Goal: Task Accomplishment & Management: Manage account settings

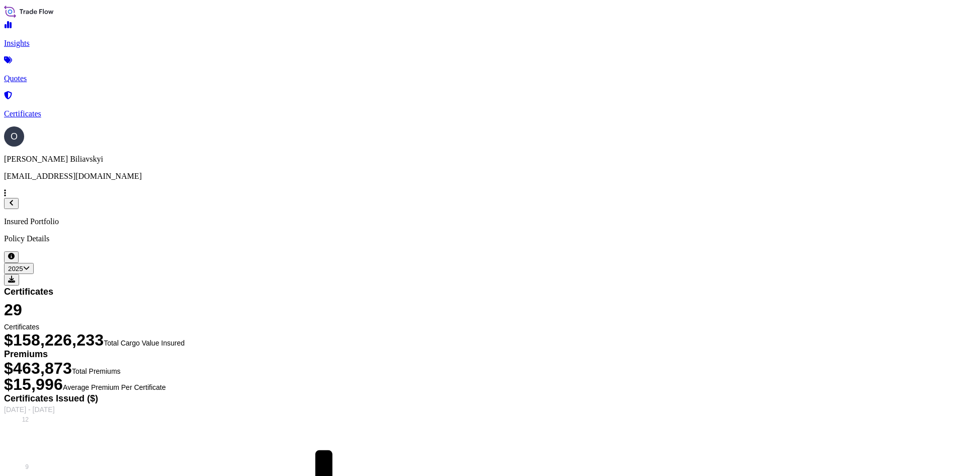
select select "2025"
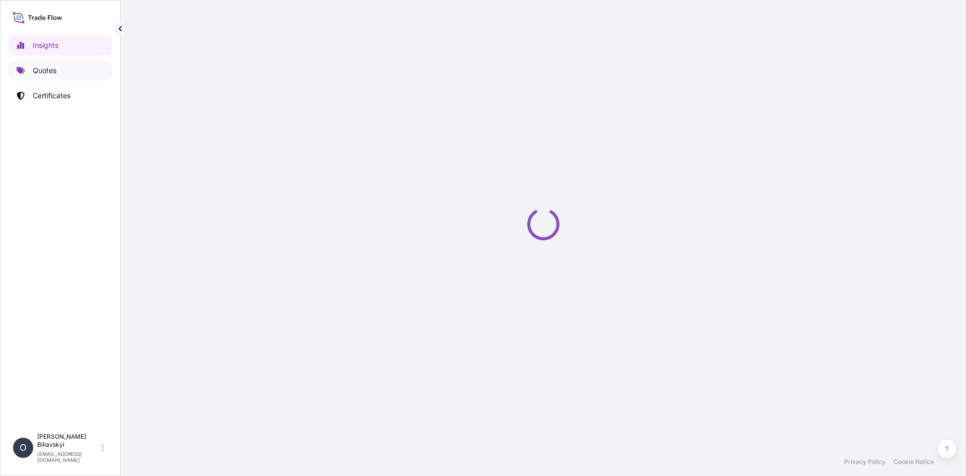
select select "2025"
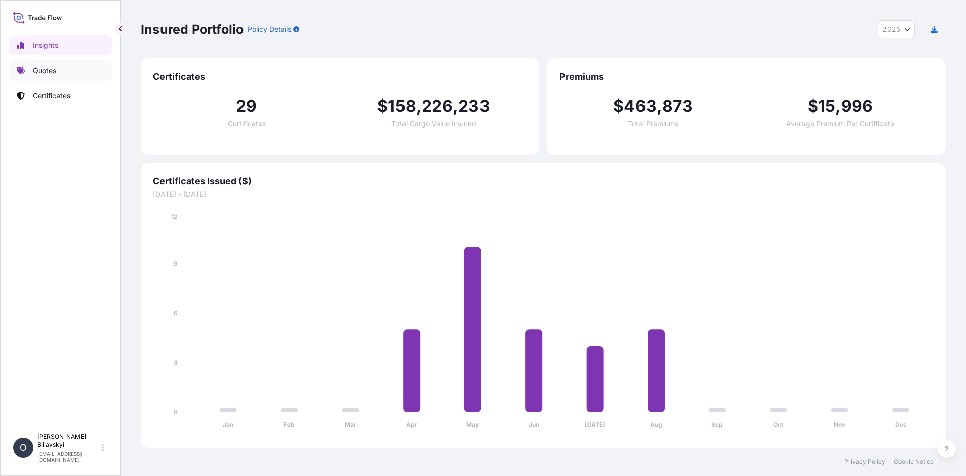
click at [72, 62] on link "Quotes" at bounding box center [61, 70] width 104 height 20
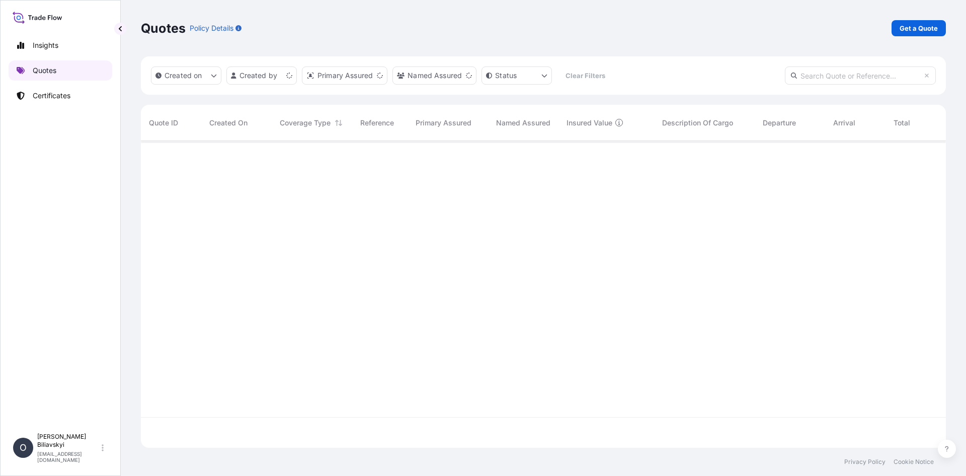
scroll to position [305, 798]
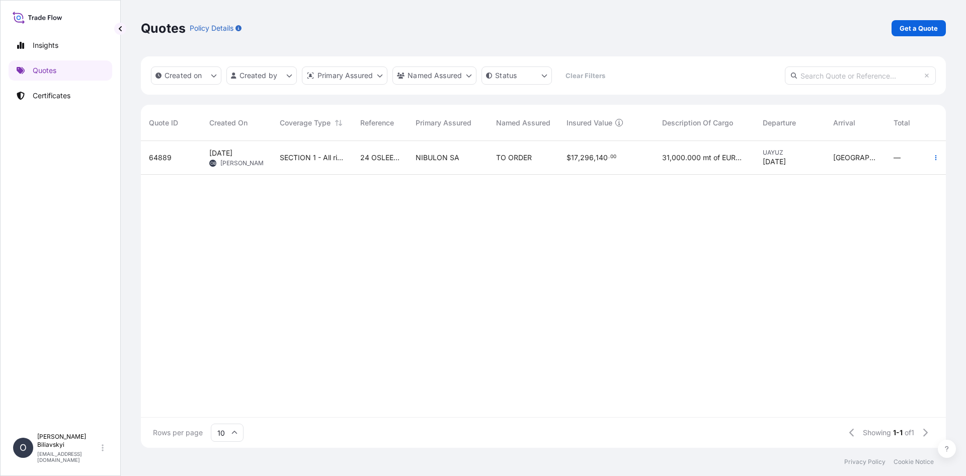
click at [650, 162] on div "$ 17 , 296 , 140 . 00" at bounding box center [607, 158] width 96 height 34
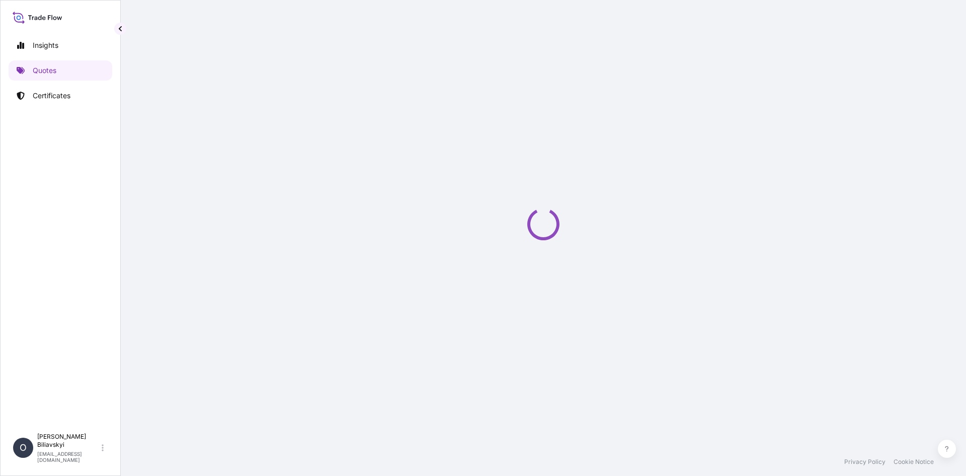
select select "Water"
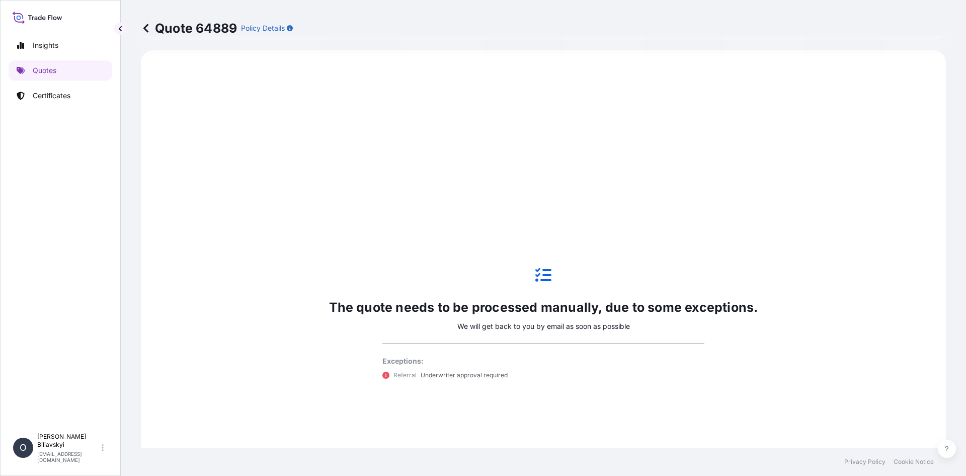
select select "31538"
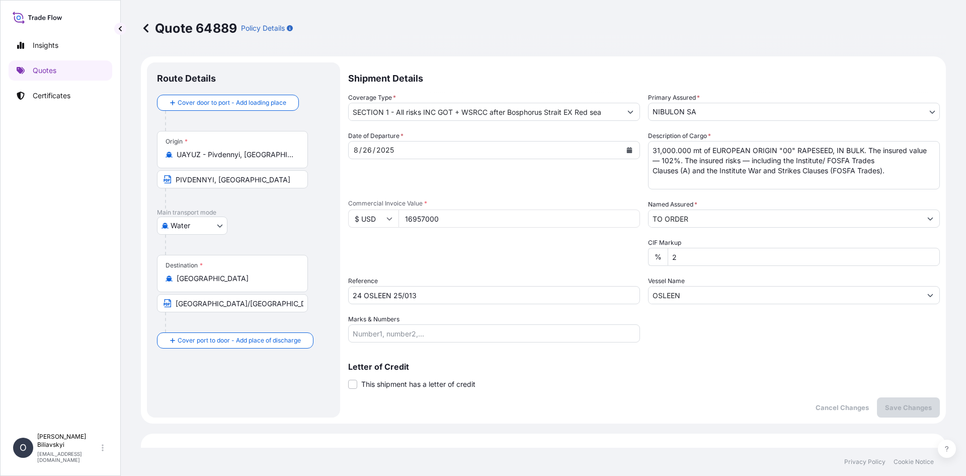
click at [733, 154] on textarea "31,000.000 mt of EUROPEAN ORIGIN "00" RAPESEED, IN BULK. The insured value — 10…" at bounding box center [794, 165] width 292 height 48
drag, startPoint x: 886, startPoint y: 175, endPoint x: 518, endPoint y: 132, distance: 369.9
click at [526, 127] on div "Shipment Details Coverage Type * SECTION 1 - All risks INC GOT + WSRCC after Bo…" at bounding box center [644, 239] width 592 height 355
paste textarea "[DEMOGRAPHIC_DATA] “00” RAPESEED, SUSTAINABLE, IN BULK. The insured value — 102…"
type textarea "31,000.000 mt of [DEMOGRAPHIC_DATA] “00” RAPESEED, SUSTAINABLE, IN BULK. The in…"
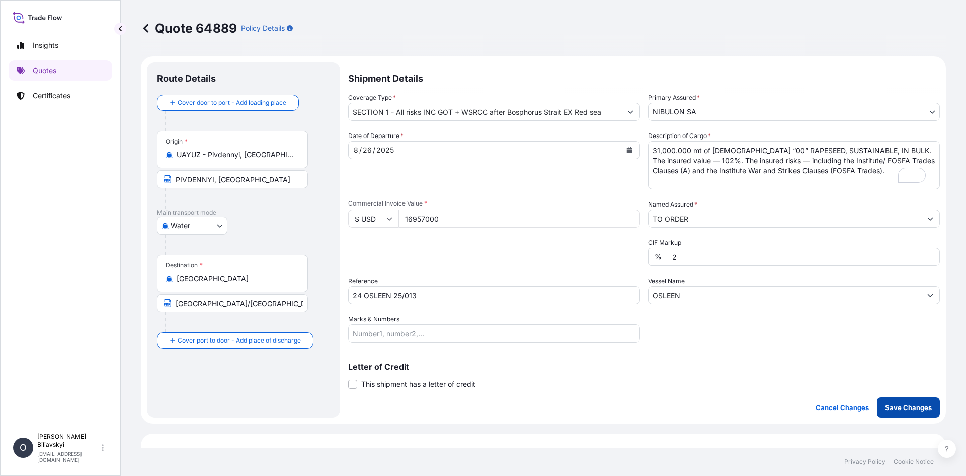
click at [889, 409] on p "Save Changes" at bounding box center [908, 407] width 47 height 10
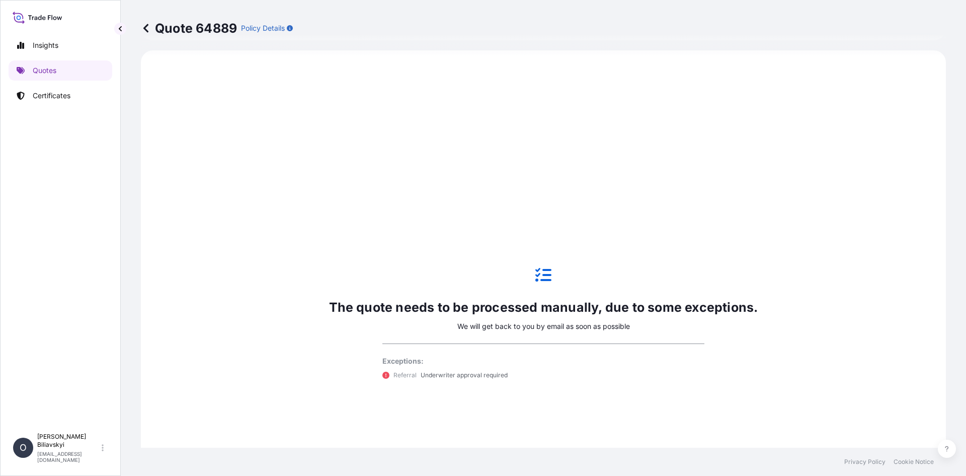
select select "Water"
select select "31538"
